Goal: Task Accomplishment & Management: Use online tool/utility

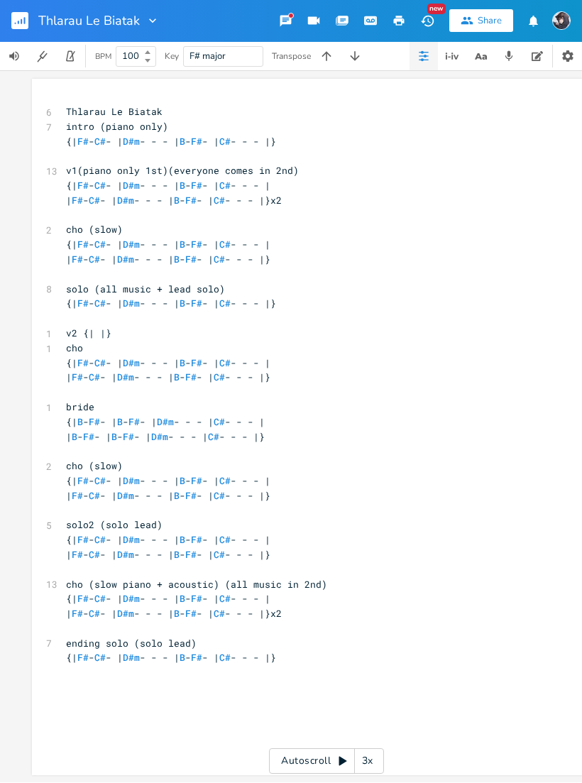
click at [323, 43] on button "button" at bounding box center [327, 57] width 28 height 28
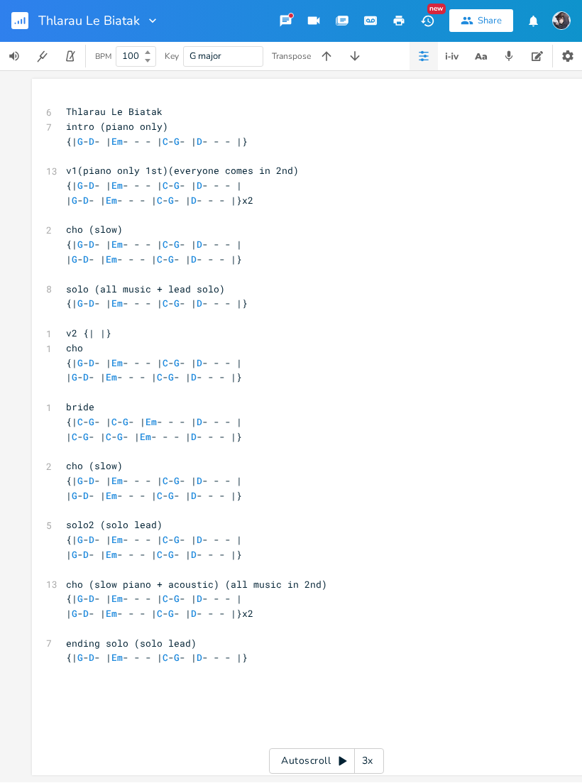
click at [325, 43] on button "button" at bounding box center [327, 57] width 28 height 28
click at [323, 43] on button "button" at bounding box center [327, 57] width 28 height 28
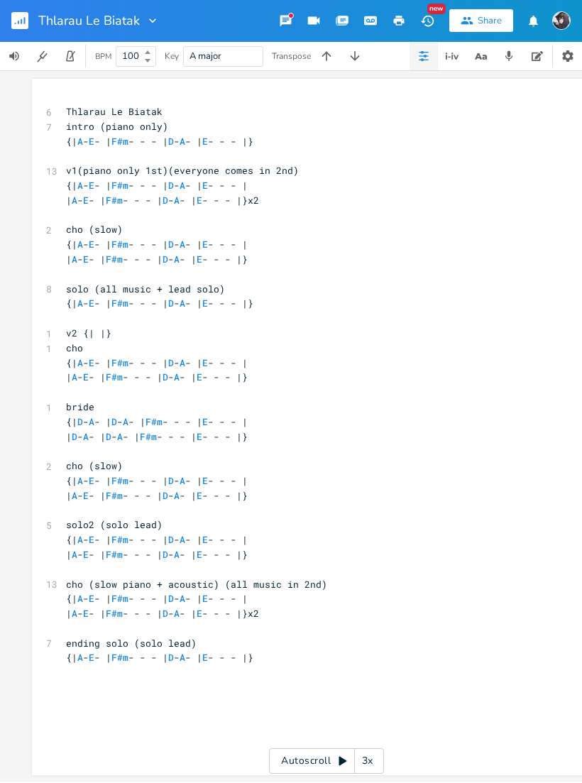
click at [322, 43] on button "button" at bounding box center [327, 57] width 28 height 28
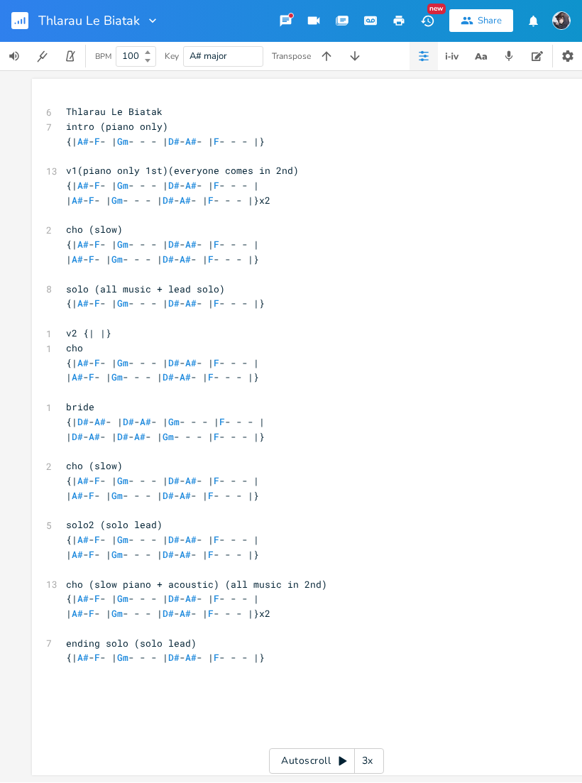
click at [354, 44] on button "button" at bounding box center [355, 57] width 28 height 28
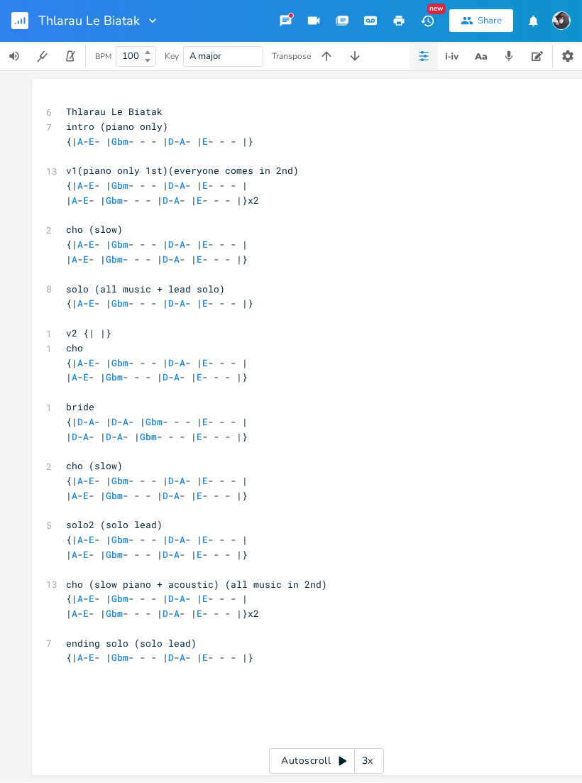
click at [335, 63] on button "button" at bounding box center [327, 57] width 28 height 28
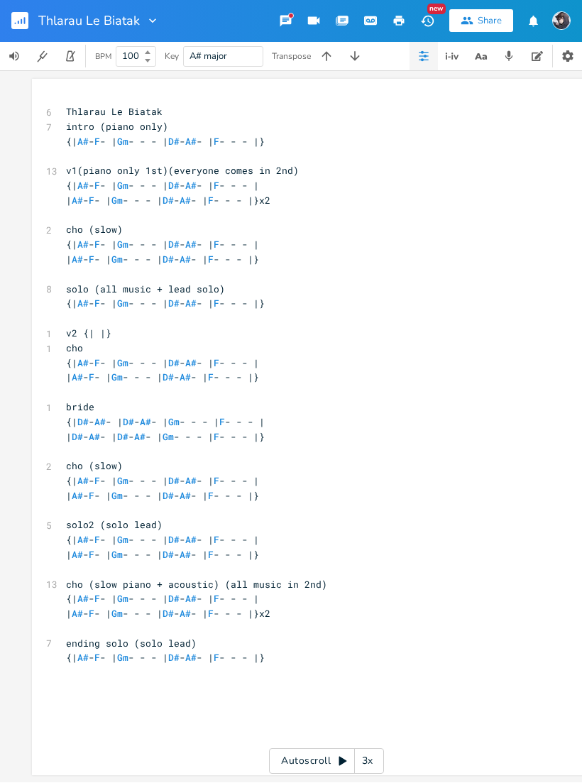
click at [358, 63] on icon "button" at bounding box center [355, 57] width 14 height 14
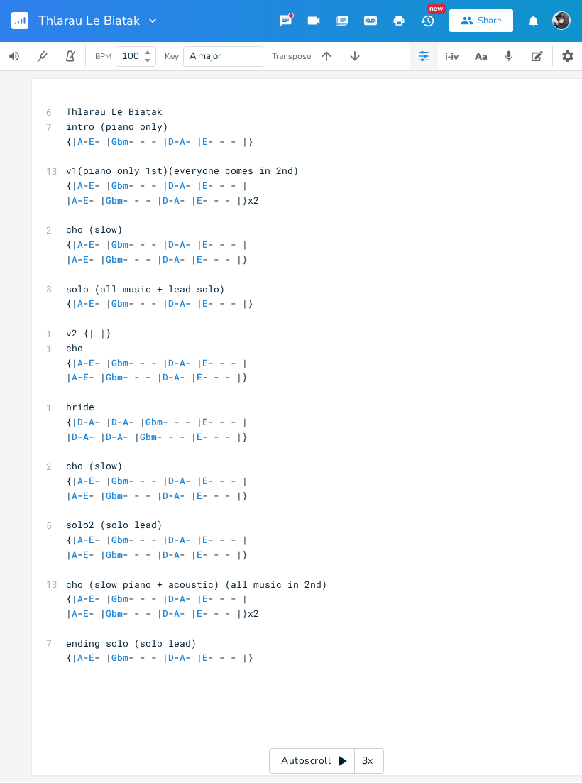
click at [20, 13] on rect "button" at bounding box center [19, 21] width 17 height 17
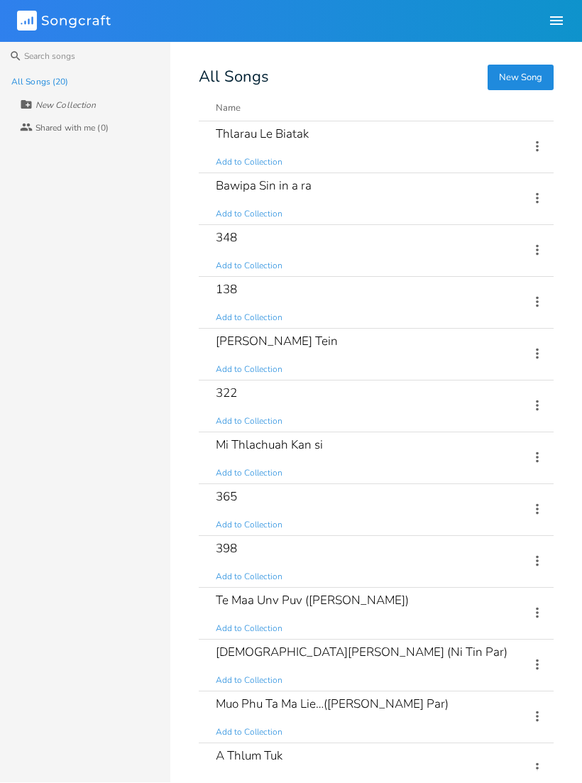
click at [340, 155] on div "Thlarau Le Biatak Add to Collection" at bounding box center [364, 147] width 297 height 51
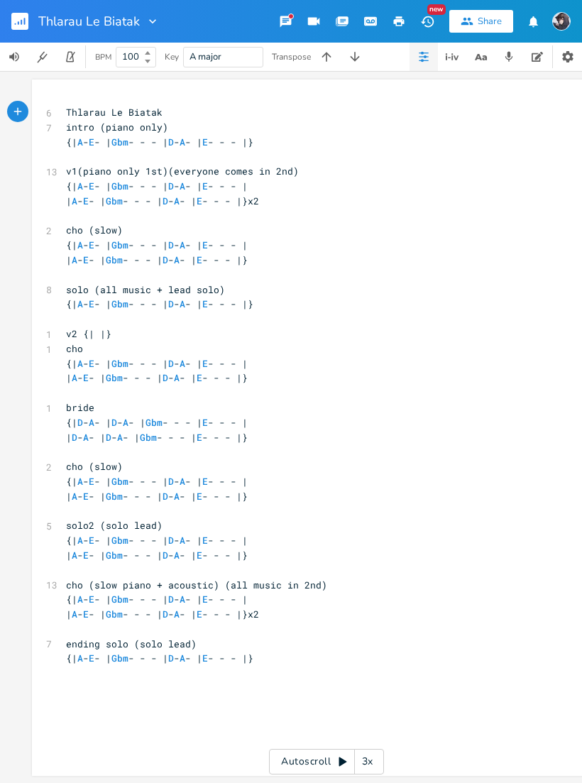
click at [324, 88] on div "xxxxxxxxxx 6 Thlarau Le Biatak 7 intro (piano only) {| A - E - | Gbm - - - | D …" at bounding box center [327, 428] width 590 height 697
click at [327, 83] on div "xxxxxxxxxx 6 Thlarau Le Biatak 7 intro (piano only) {| A - E - | Gbm - - - | D …" at bounding box center [327, 428] width 590 height 697
click at [362, 80] on div "xxxxxxxxxx 6 Thlarau Le Biatak 7 intro (piano only) {| A - E - | Gbm - - - | D …" at bounding box center [327, 428] width 590 height 697
click at [360, 89] on div "xxxxxxxxxx 6 Thlarau Le Biatak 7 intro (piano only) {| A - E - | Gbm - - - | D …" at bounding box center [327, 428] width 590 height 697
click at [355, 82] on div "xxxxxxxxxx 6 Thlarau Le Biatak 7 intro (piano only) {| A - E - | Gbm - - - | D …" at bounding box center [327, 428] width 590 height 697
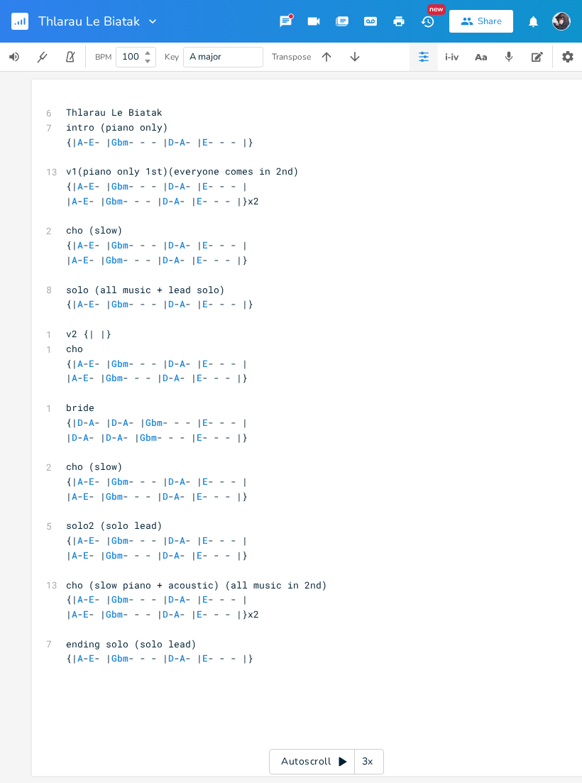
click at [362, 82] on div "xxxxxxxxxx 6 Thlarau Le Biatak 7 intro (piano only) {| A - E - | Gbm - - - | D …" at bounding box center [327, 428] width 590 height 697
click at [363, 78] on div "xxxxxxxxxx 6 Thlarau Le Biatak 7 intro (piano only) {| A - E - | Gbm - - - | D …" at bounding box center [326, 427] width 653 height 712
click at [347, 70] on button "button" at bounding box center [355, 57] width 28 height 28
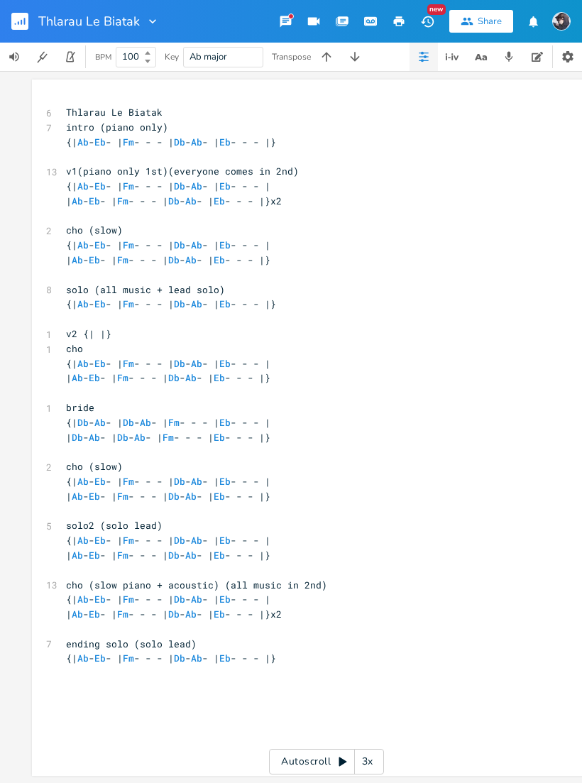
click at [352, 70] on button "button" at bounding box center [355, 57] width 28 height 28
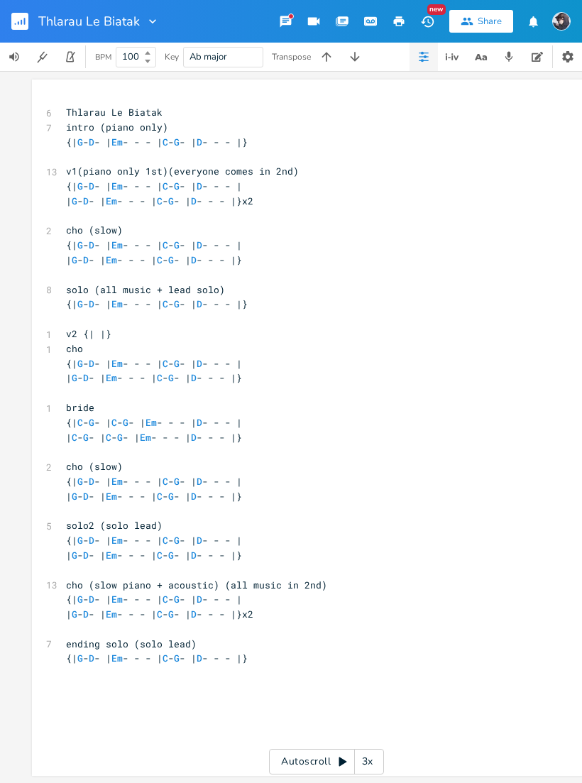
click at [352, 70] on button "button" at bounding box center [355, 57] width 28 height 28
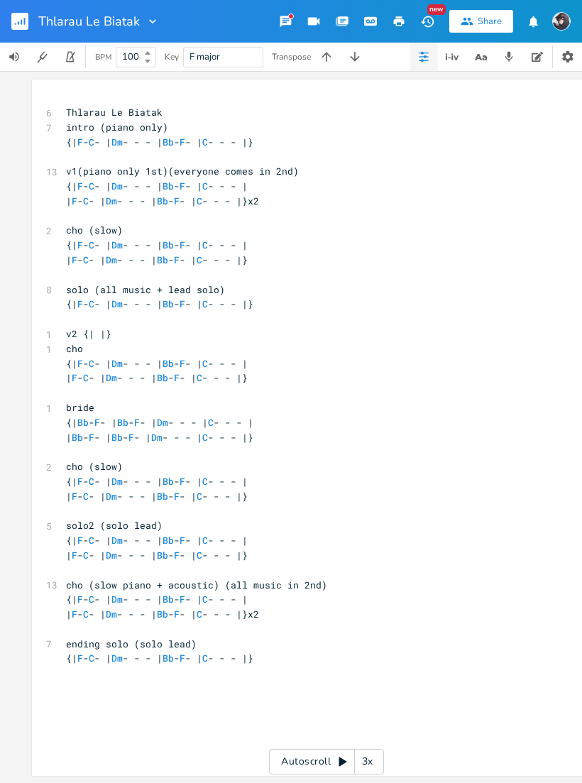
click at [358, 79] on div "xxxxxxxxxx 6 Thlarau Le Biatak 7 intro (piano only) {| F - C - | Dm - - - | Bb …" at bounding box center [326, 427] width 653 height 712
click at [357, 70] on button "button" at bounding box center [355, 57] width 28 height 28
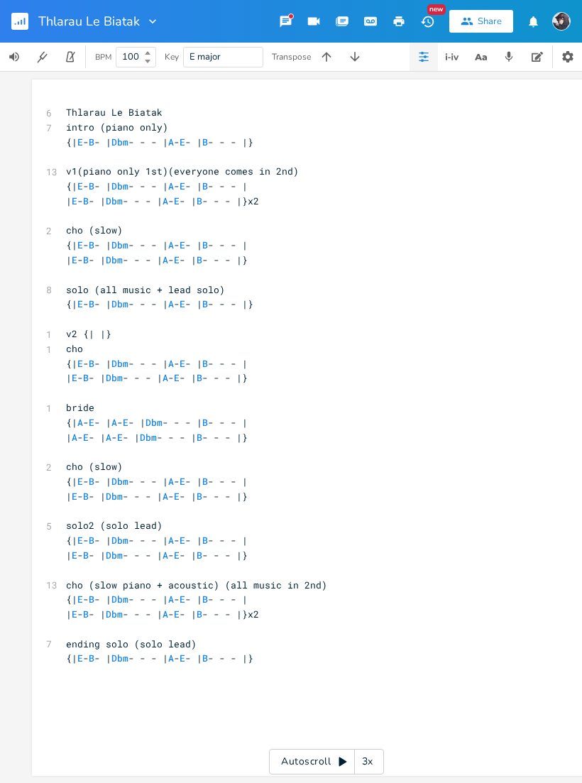
click at [360, 79] on div "xxxxxxxxxx 6 Thlarau Le Biatak 7 intro (piano only) {| E - B - | Dbm - - - | A …" at bounding box center [326, 427] width 653 height 712
click at [17, 45] on button "button" at bounding box center [14, 57] width 28 height 28
click at [16, 36] on button "button" at bounding box center [25, 21] width 28 height 34
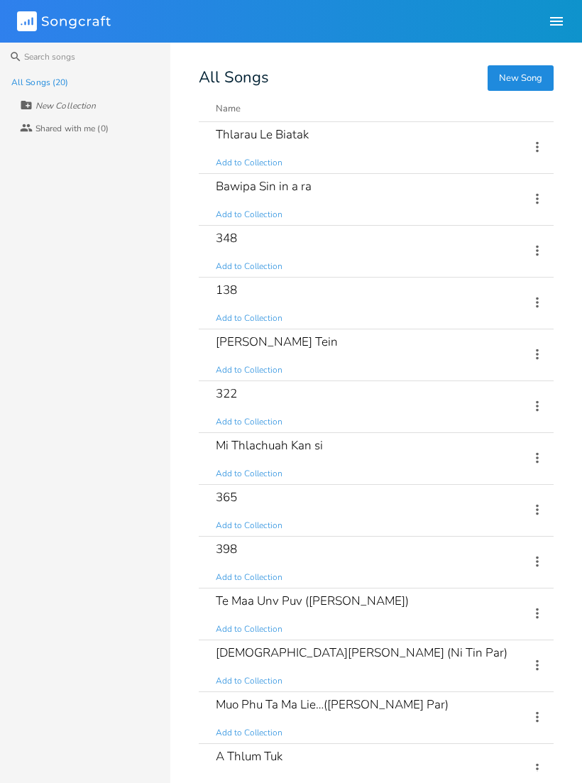
click at [325, 229] on div "348 Add to Collection" at bounding box center [364, 251] width 297 height 51
click at [325, 195] on div "Bawipa Sin in a ra Add to Collection" at bounding box center [364, 199] width 297 height 51
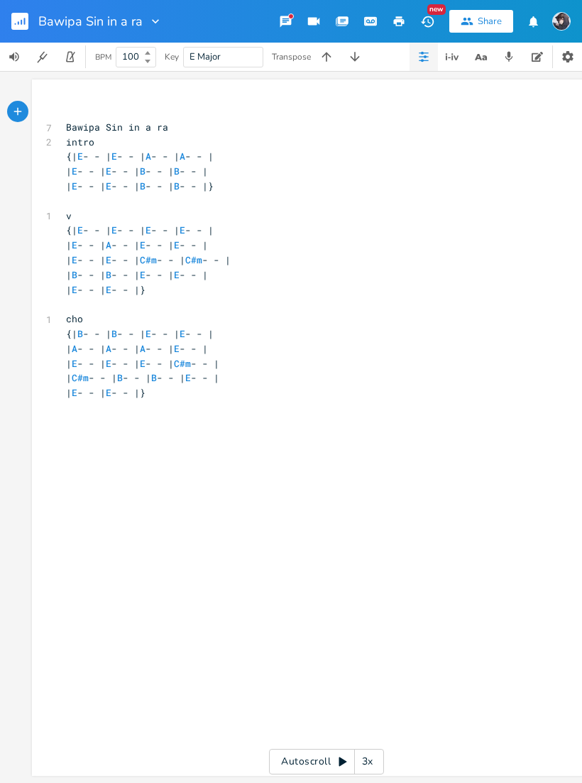
click at [335, 60] on button "button" at bounding box center [327, 57] width 28 height 28
click at [327, 65] on button "button" at bounding box center [327, 57] width 28 height 28
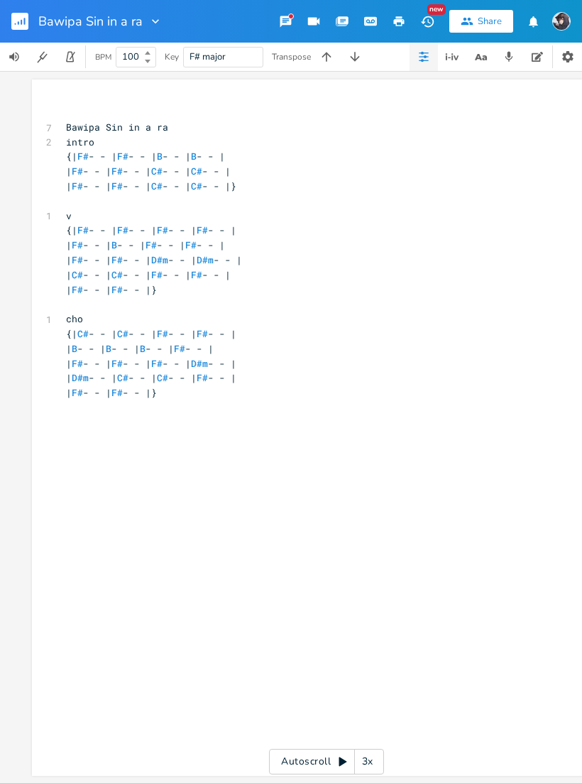
click at [326, 65] on button "button" at bounding box center [327, 57] width 28 height 28
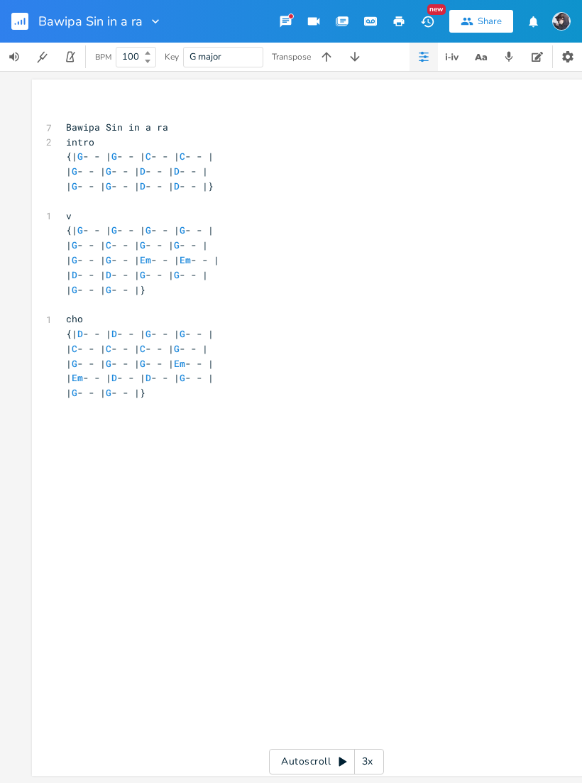
click at [321, 69] on button "button" at bounding box center [327, 57] width 28 height 28
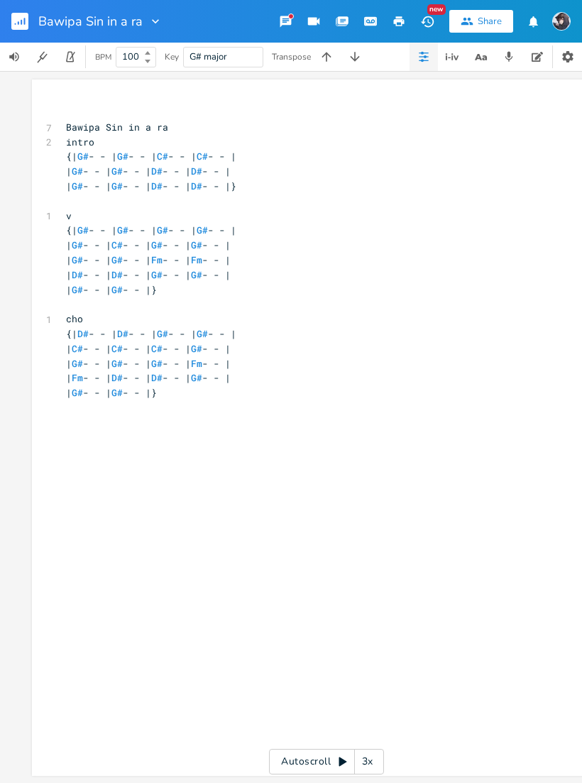
click at [339, 70] on button "button" at bounding box center [327, 57] width 28 height 28
